Goal: Task Accomplishment & Management: Manage account settings

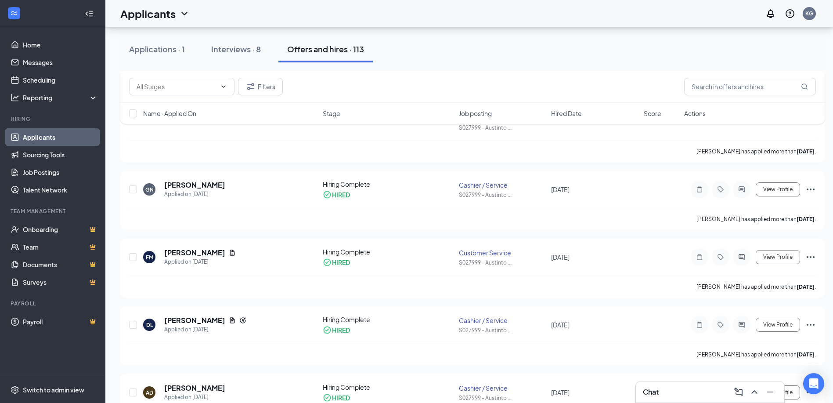
scroll to position [88, 0]
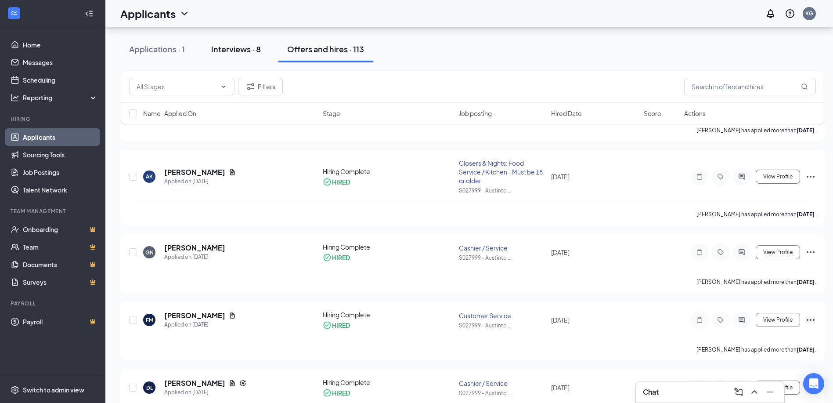
click at [237, 52] on div "Interviews · 8" at bounding box center [236, 48] width 50 height 11
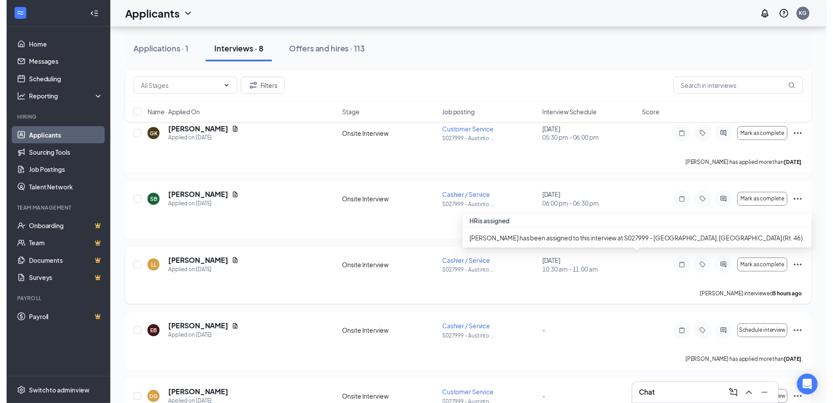
scroll to position [132, 0]
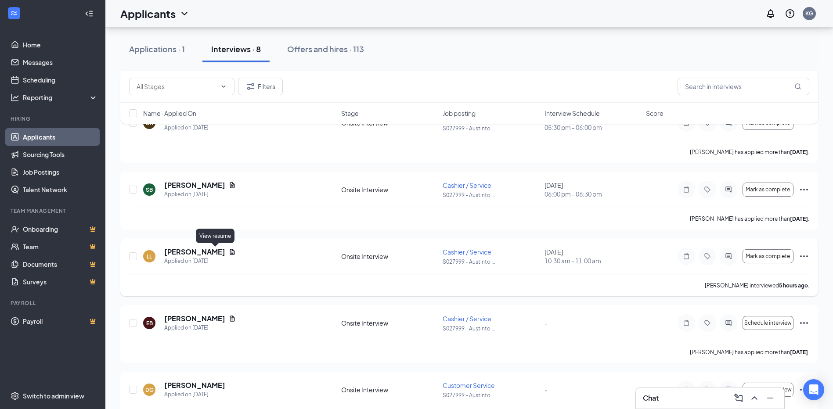
click at [229, 251] on icon "Document" at bounding box center [232, 252] width 7 height 7
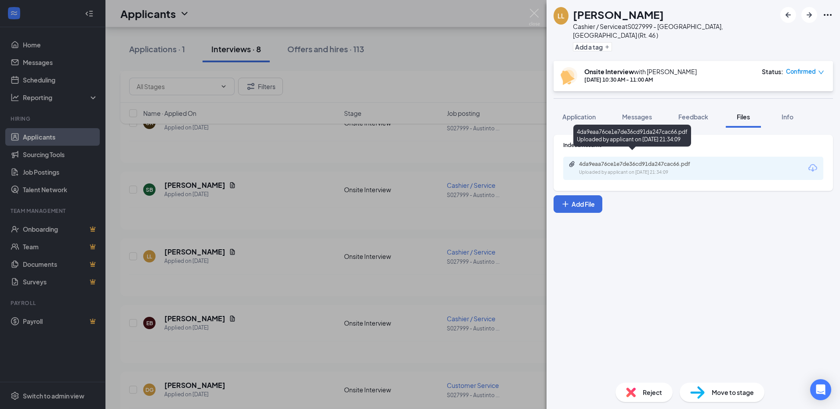
click at [643, 161] on div "4da9eaa76ce1e7de36cd91da247cac66.pdf" at bounding box center [640, 164] width 123 height 7
drag, startPoint x: 250, startPoint y: 340, endPoint x: 252, endPoint y: 320, distance: 20.2
click at [250, 340] on div "LL [PERSON_NAME] Cashier / Service at S027999 - [GEOGRAPHIC_DATA], [GEOGRAPHIC_…" at bounding box center [420, 204] width 840 height 409
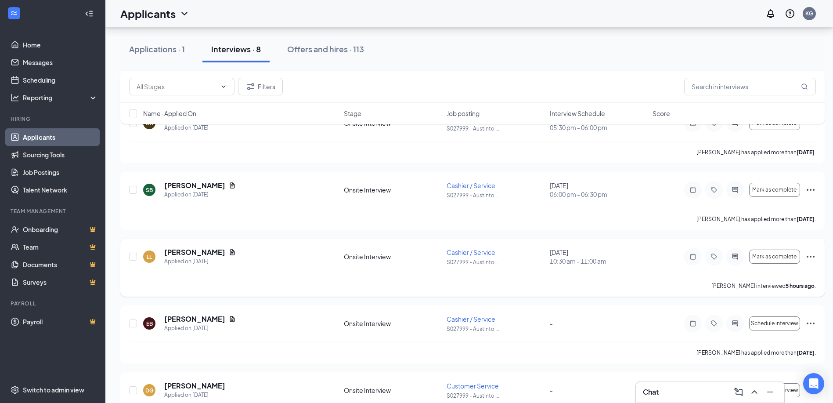
click at [814, 257] on icon "Ellipses" at bounding box center [811, 257] width 8 height 2
click at [773, 356] on p "Mark as no-show" at bounding box center [771, 356] width 76 height 9
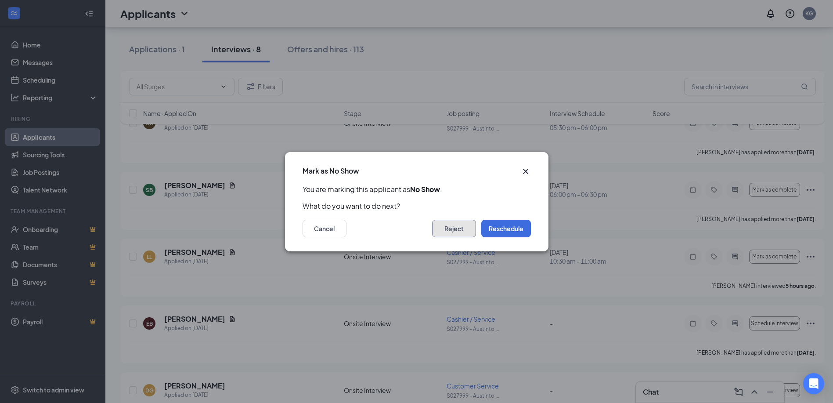
click at [452, 229] on button "Reject" at bounding box center [454, 229] width 44 height 18
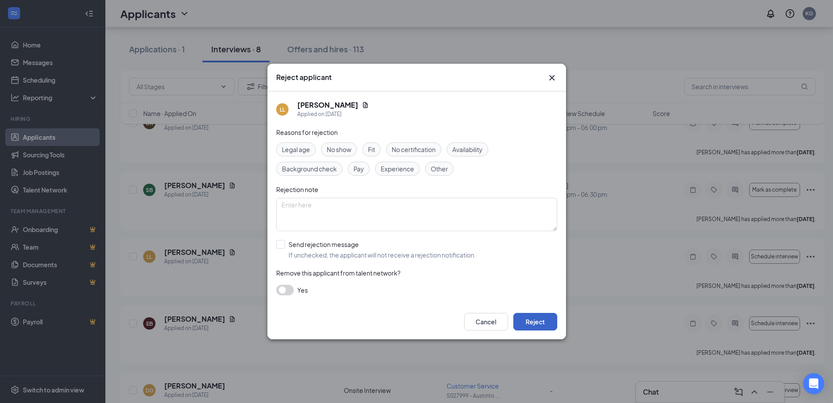
click at [532, 319] on button "Reject" at bounding box center [535, 322] width 44 height 18
